Goal: Use online tool/utility: Utilize a website feature to perform a specific function

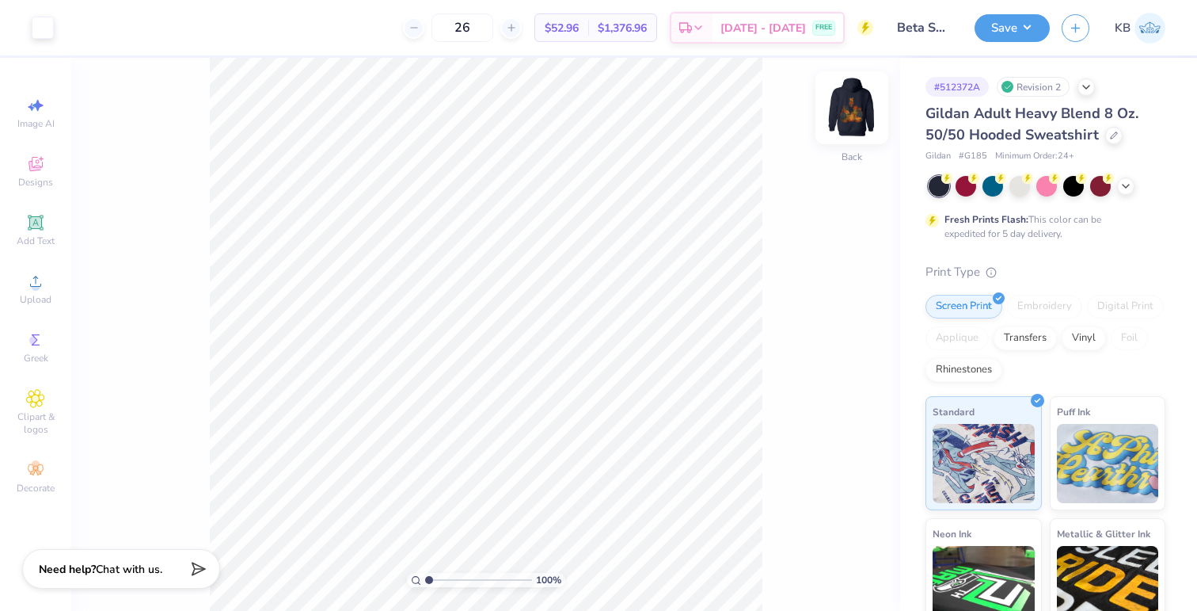
click at [855, 122] on img at bounding box center [851, 107] width 63 height 63
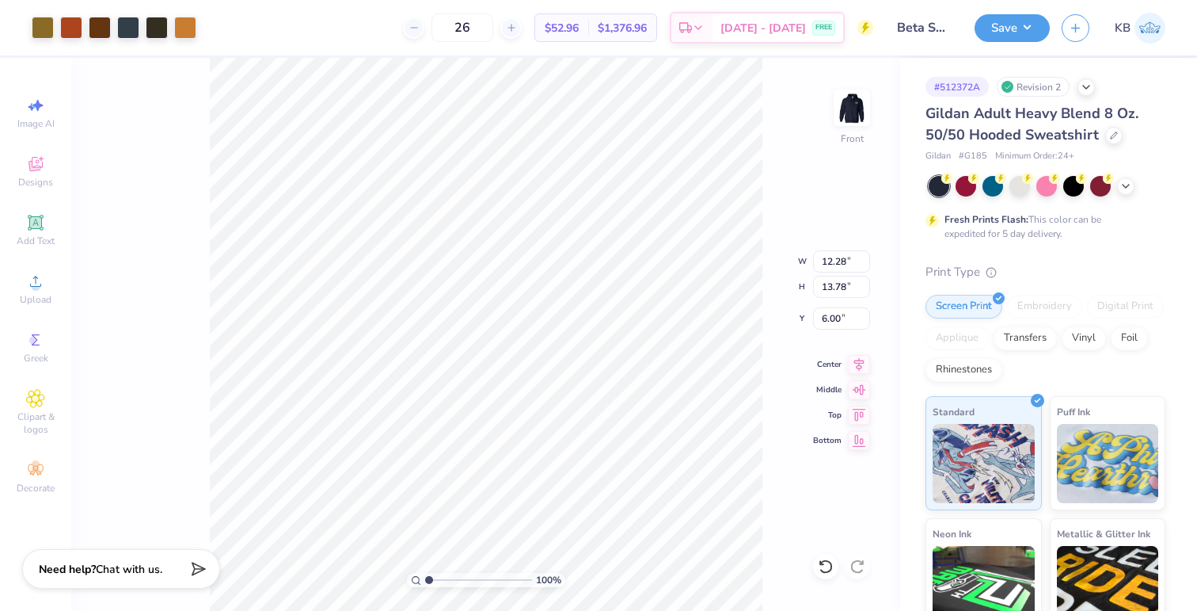
type input "12.28"
type input "13.78"
click at [1000, 25] on button "Save" at bounding box center [1012, 26] width 75 height 28
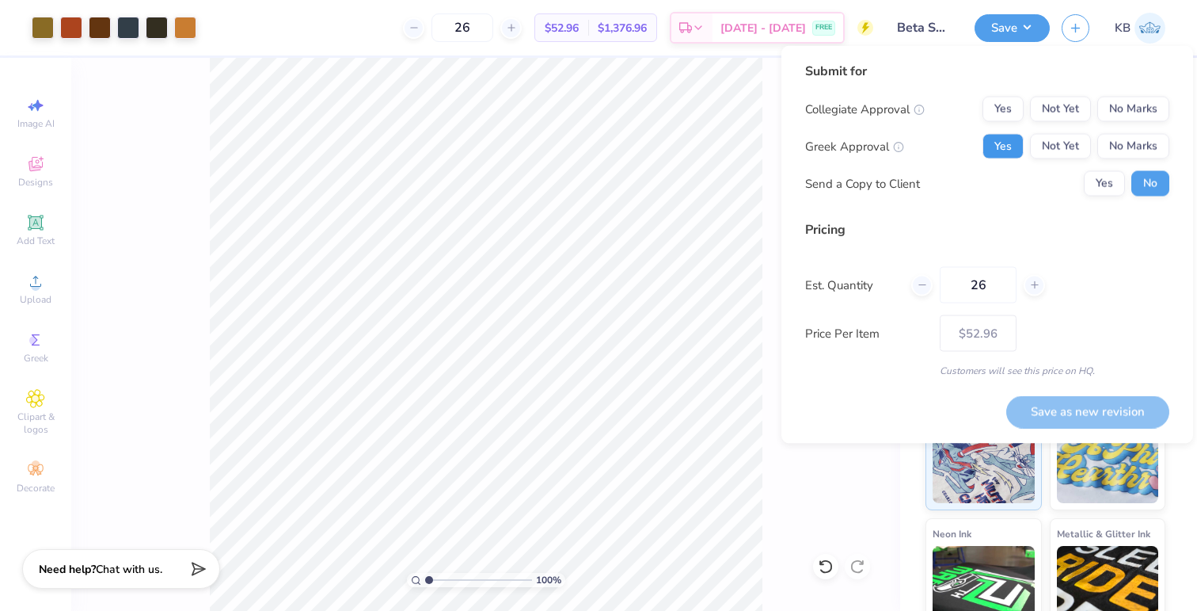
click at [1007, 150] on button "Yes" at bounding box center [1003, 146] width 41 height 25
click at [1123, 111] on button "No Marks" at bounding box center [1134, 109] width 72 height 25
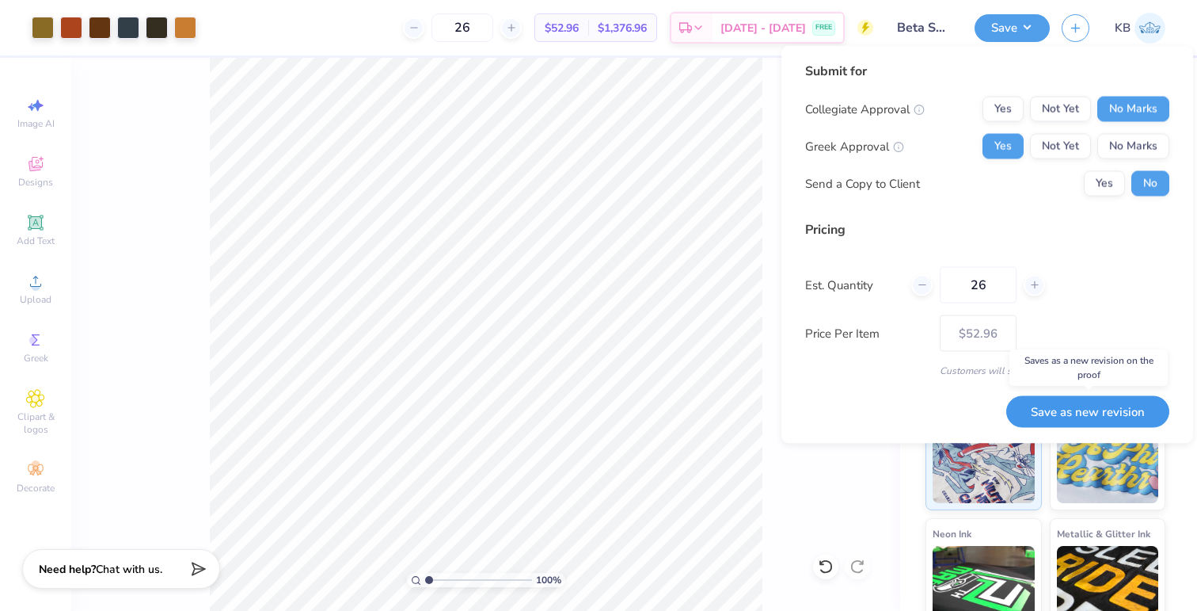
click at [1035, 417] on button "Save as new revision" at bounding box center [1088, 411] width 163 height 32
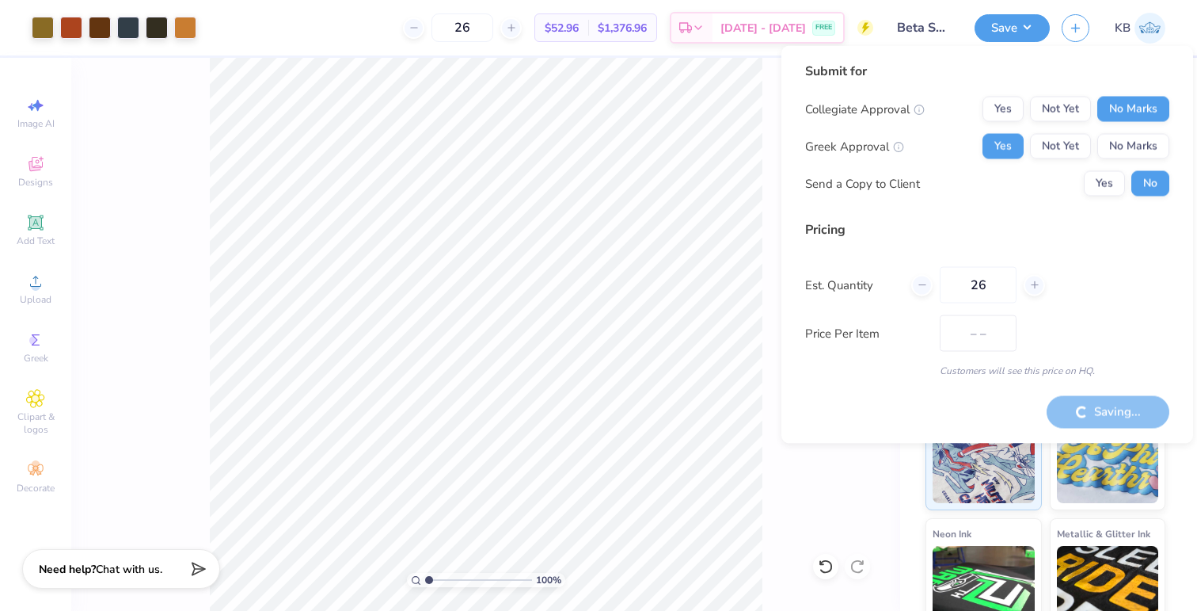
type input "$52.96"
